Goal: Check status

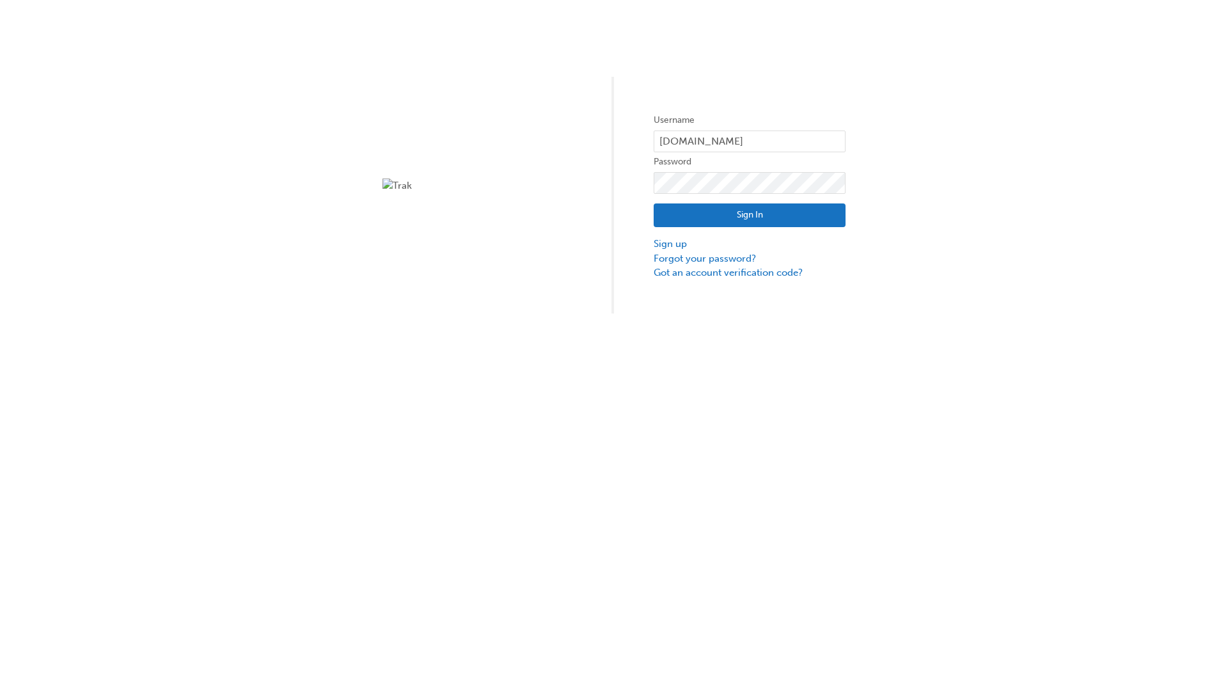
type input "test.e2e.user31"
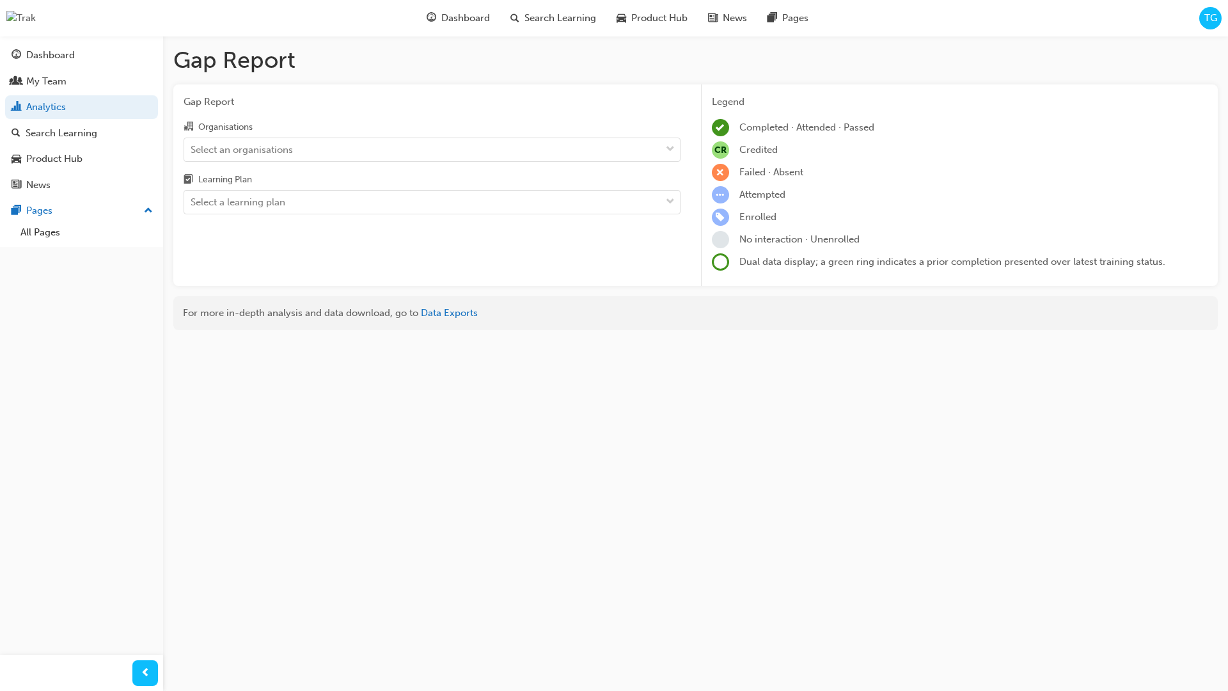
click at [192, 149] on input "Organisations Select an organisations" at bounding box center [191, 148] width 1 height 11
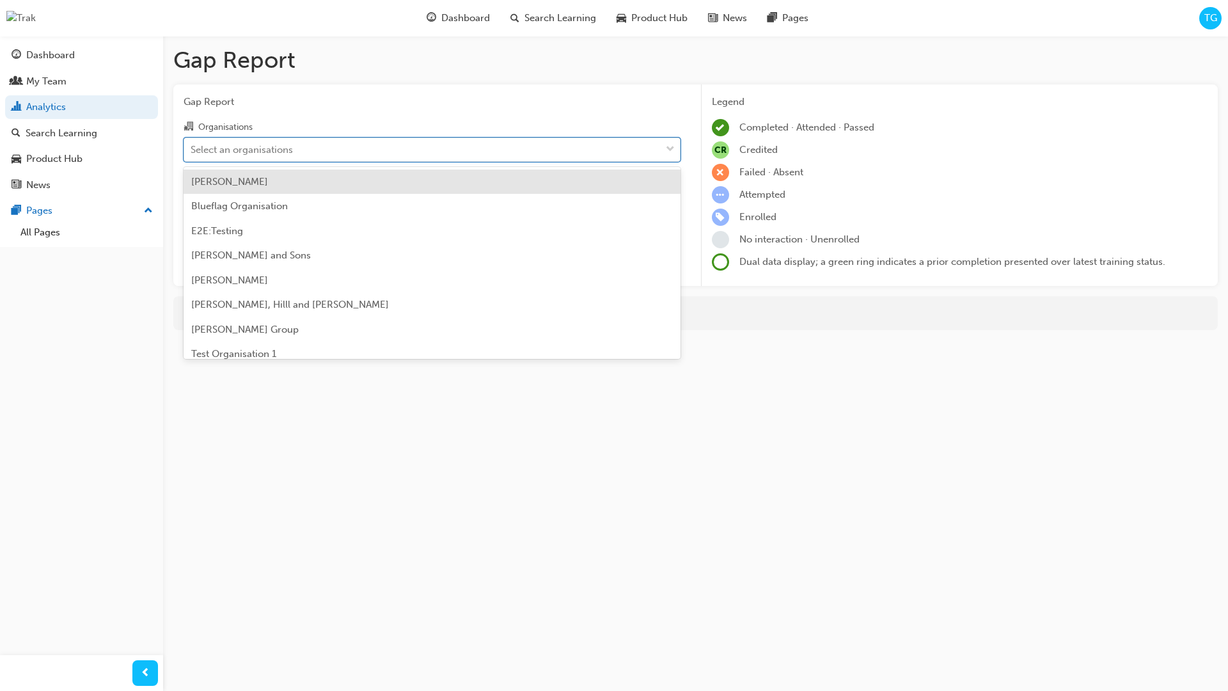
click at [192, 202] on input "Learning Plan Select a learning plan" at bounding box center [191, 201] width 1 height 11
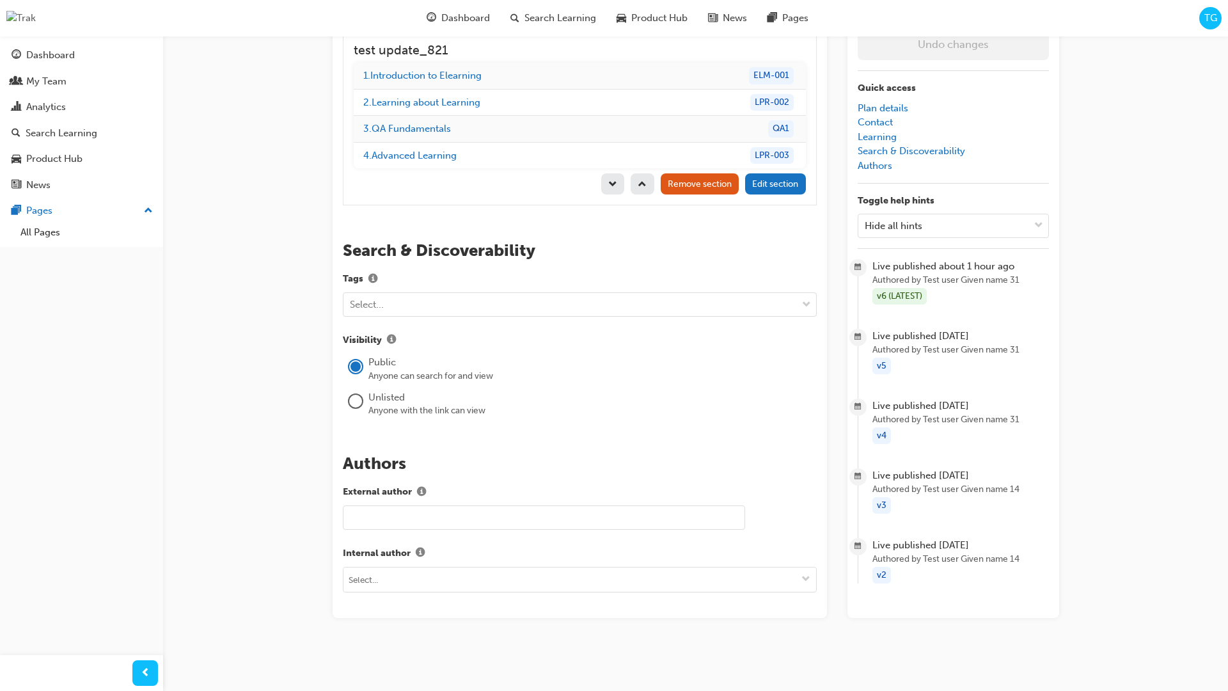
scroll to position [1298, 0]
